Goal: Register for event/course

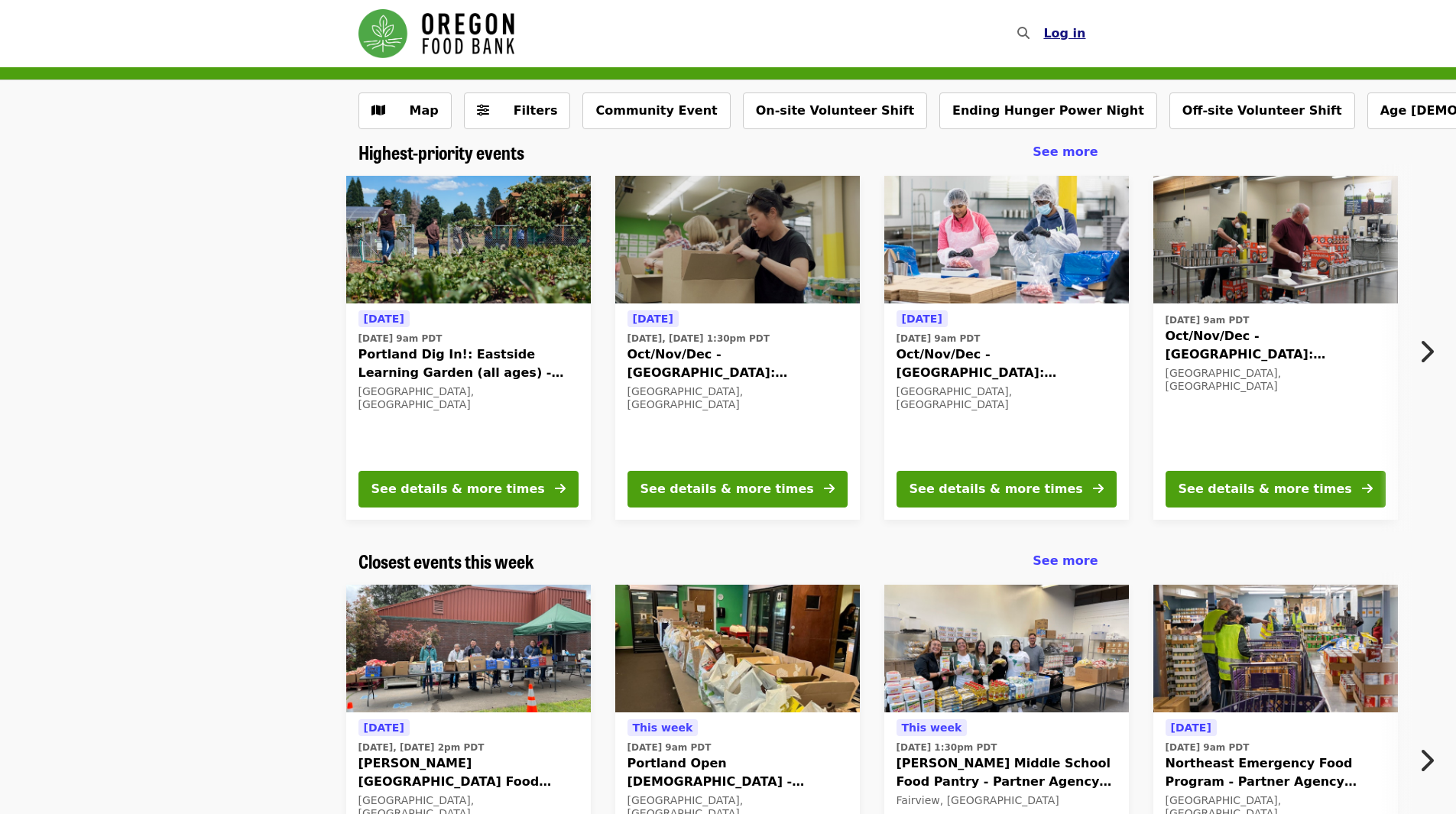
click at [1065, 34] on span "Log in" at bounding box center [1064, 33] width 42 height 15
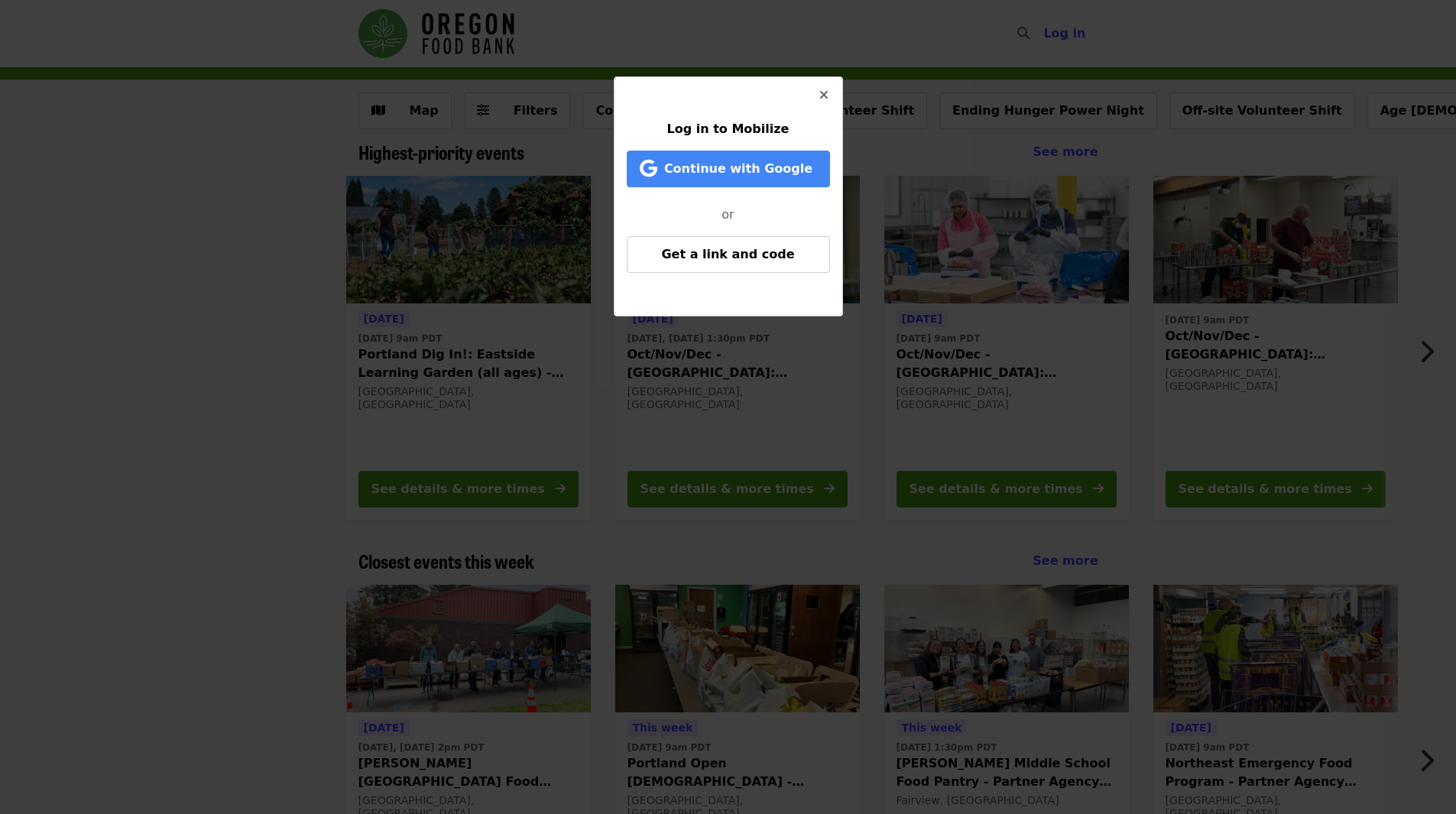
click at [824, 91] on icon "times icon" at bounding box center [823, 95] width 10 height 15
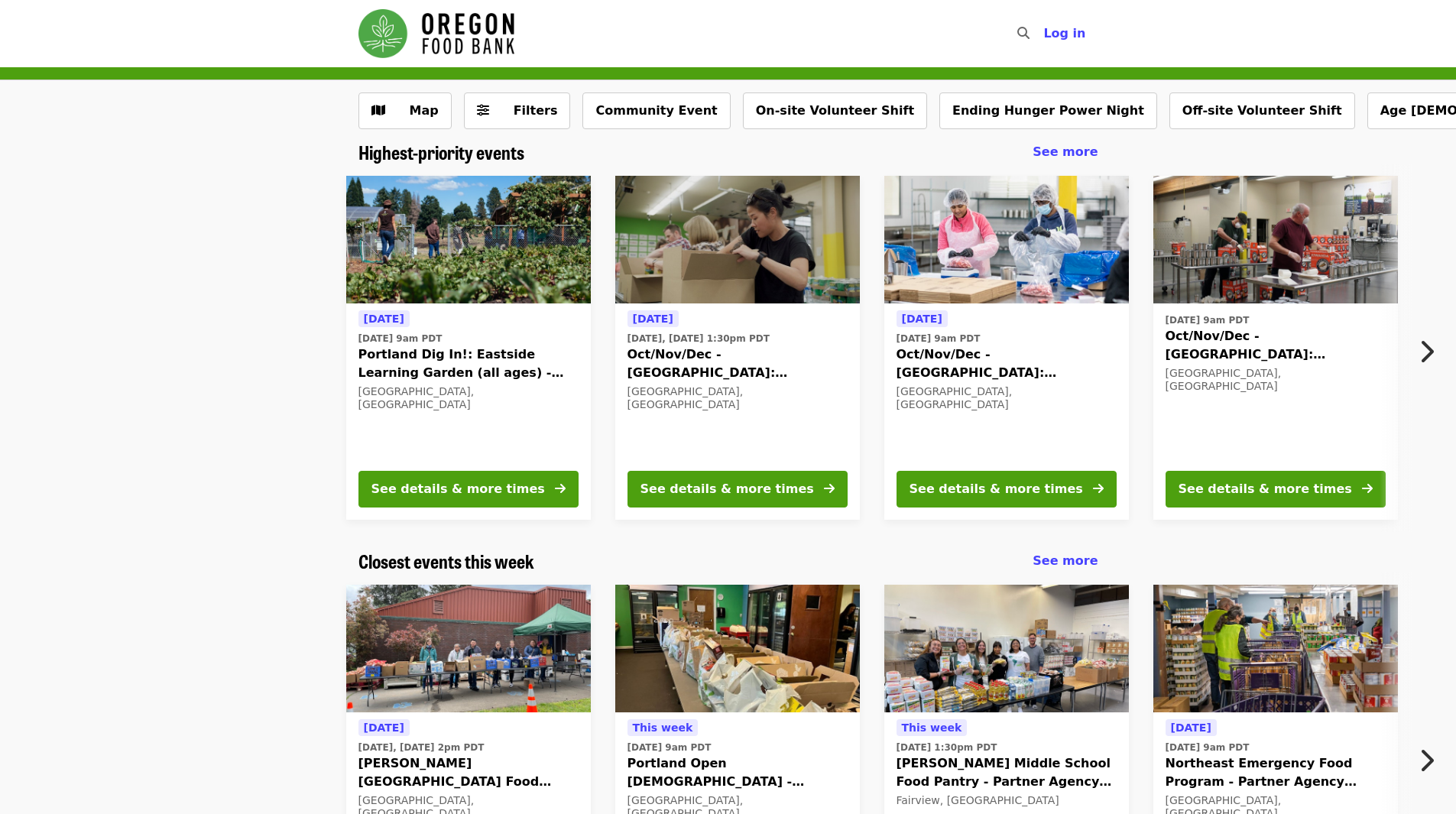
click at [214, 244] on div "[DATE] [DATE] 9am PDT Portland Dig In!: Eastside Learning Garden (all ages) - A…" at bounding box center [721, 347] width 1359 height 368
click at [1004, 479] on button "See details & more times" at bounding box center [1005, 489] width 220 height 36
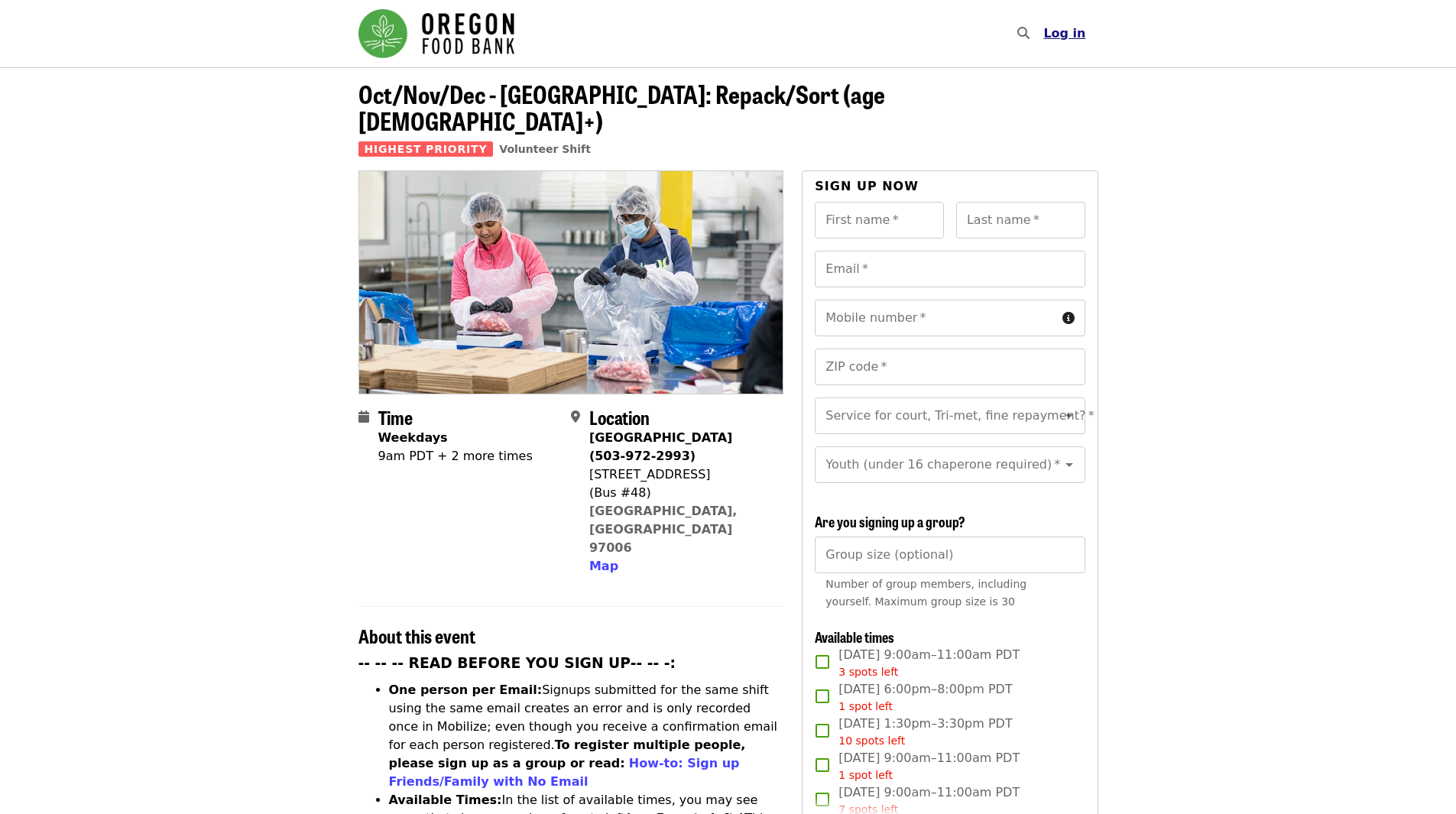
click at [1059, 35] on span "Log in" at bounding box center [1064, 33] width 42 height 15
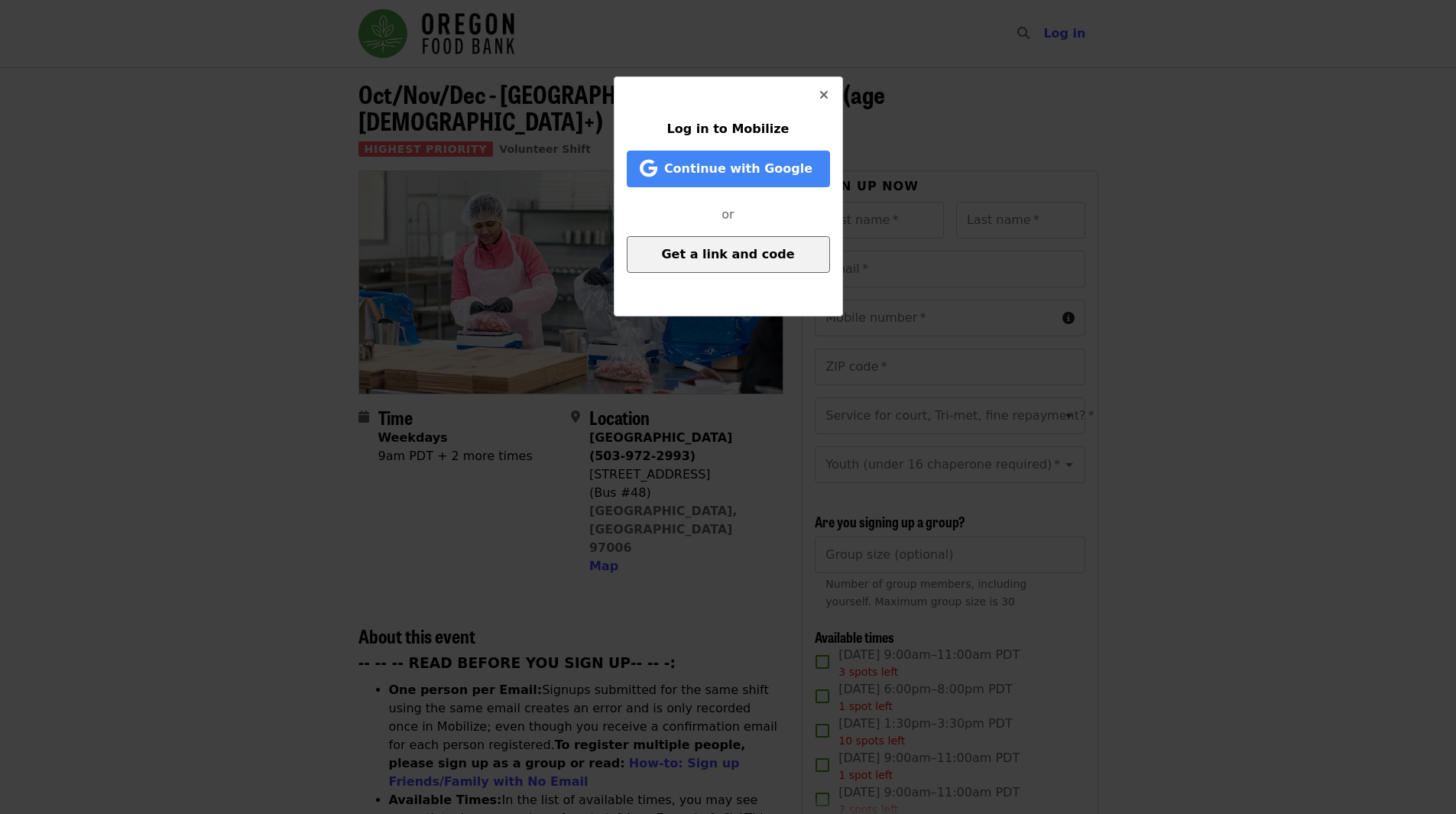
click at [739, 258] on span "Get a link and code" at bounding box center [727, 254] width 133 height 15
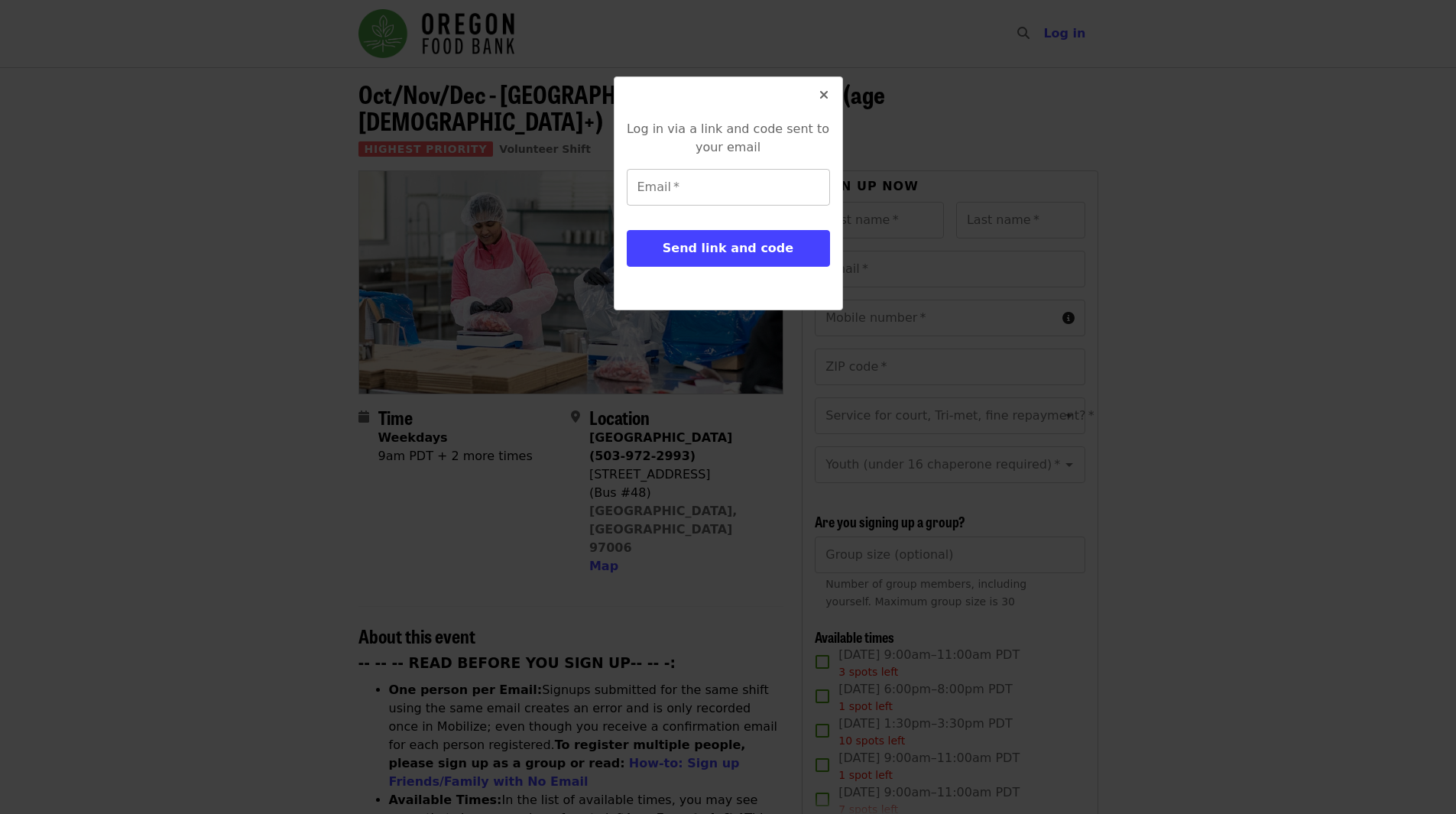
click at [710, 186] on input "Email   *" at bounding box center [728, 188] width 203 height 36
type input "**********"
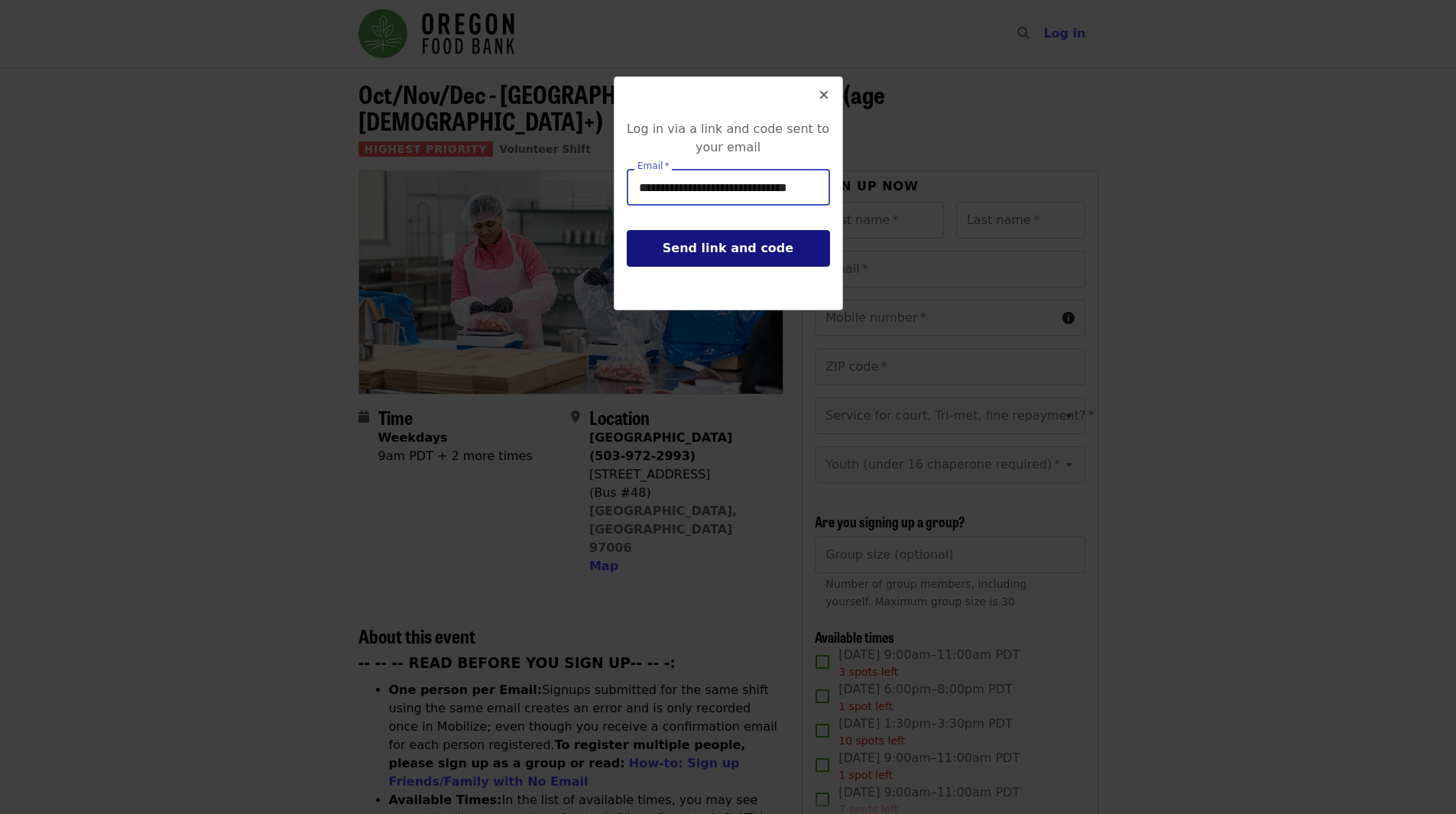
click at [727, 248] on span "Send link and code" at bounding box center [728, 248] width 130 height 15
